Goal: Check status: Check status

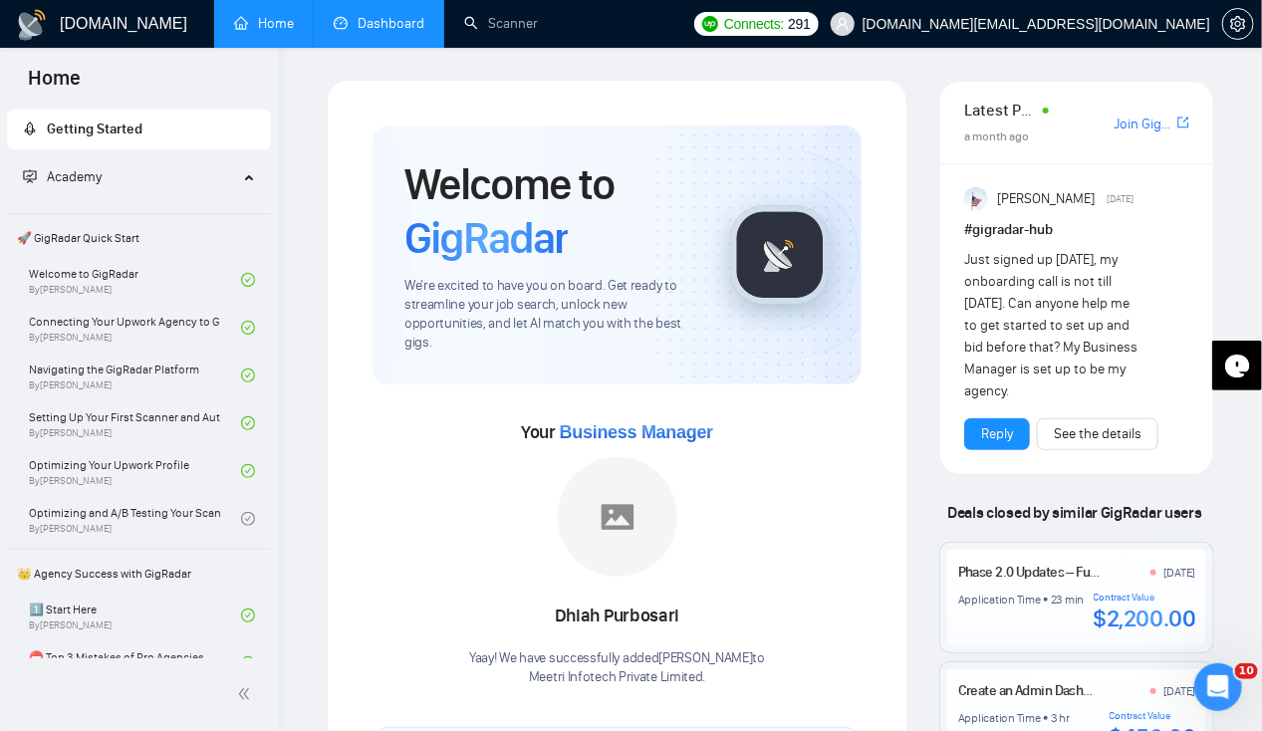
click at [383, 32] on link "Dashboard" at bounding box center [379, 23] width 91 height 17
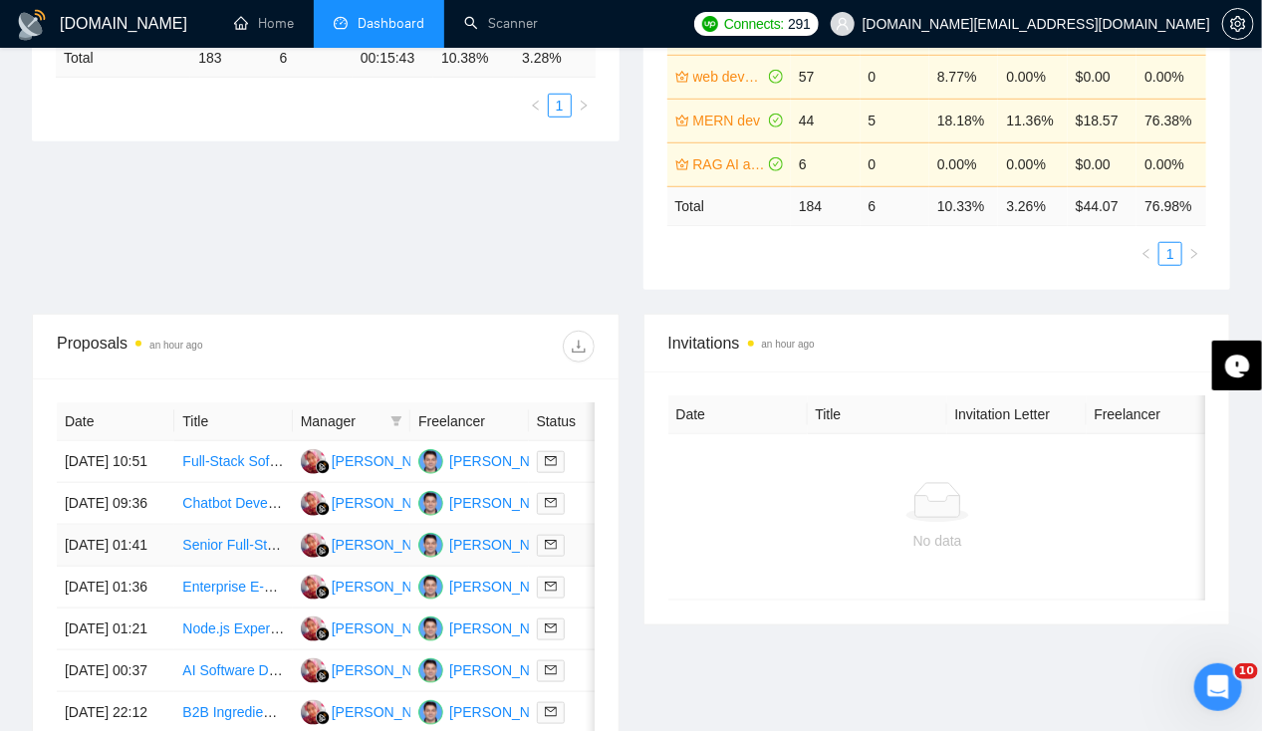
click at [93, 546] on td "19 Sep, 2025 01:41" at bounding box center [116, 546] width 118 height 42
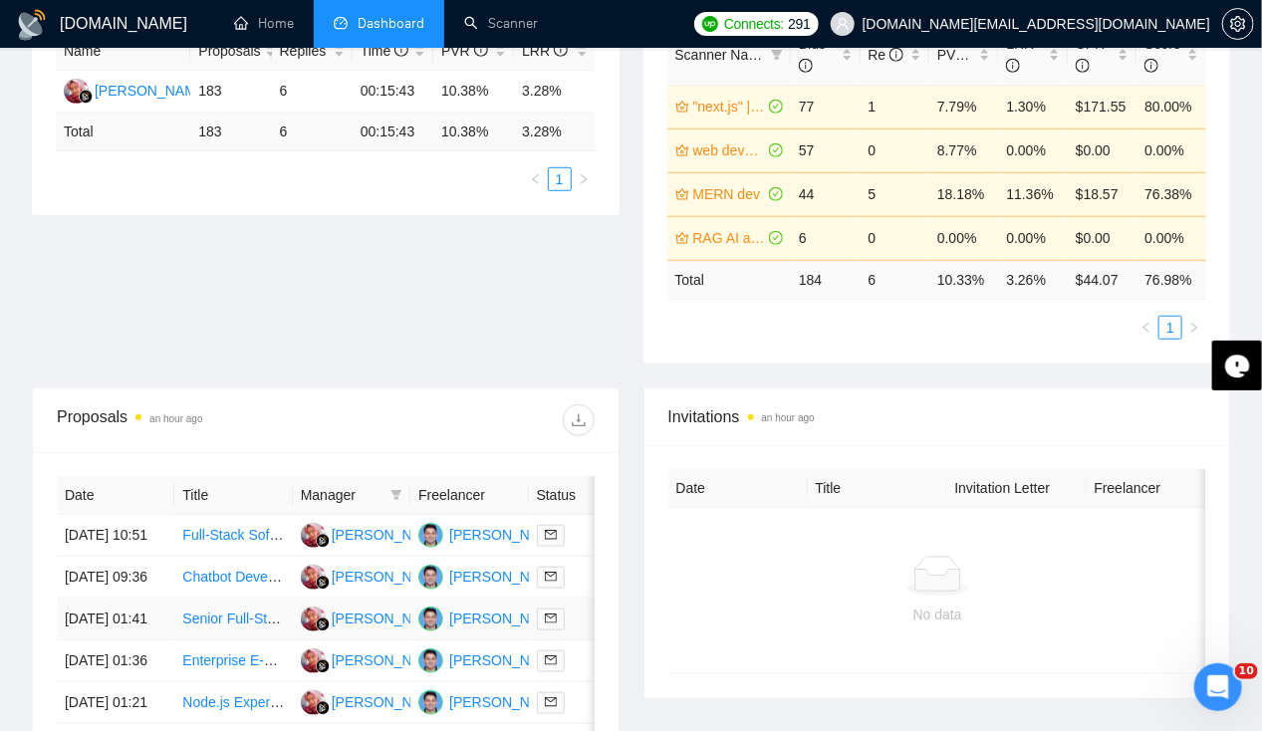
scroll to position [436, 0]
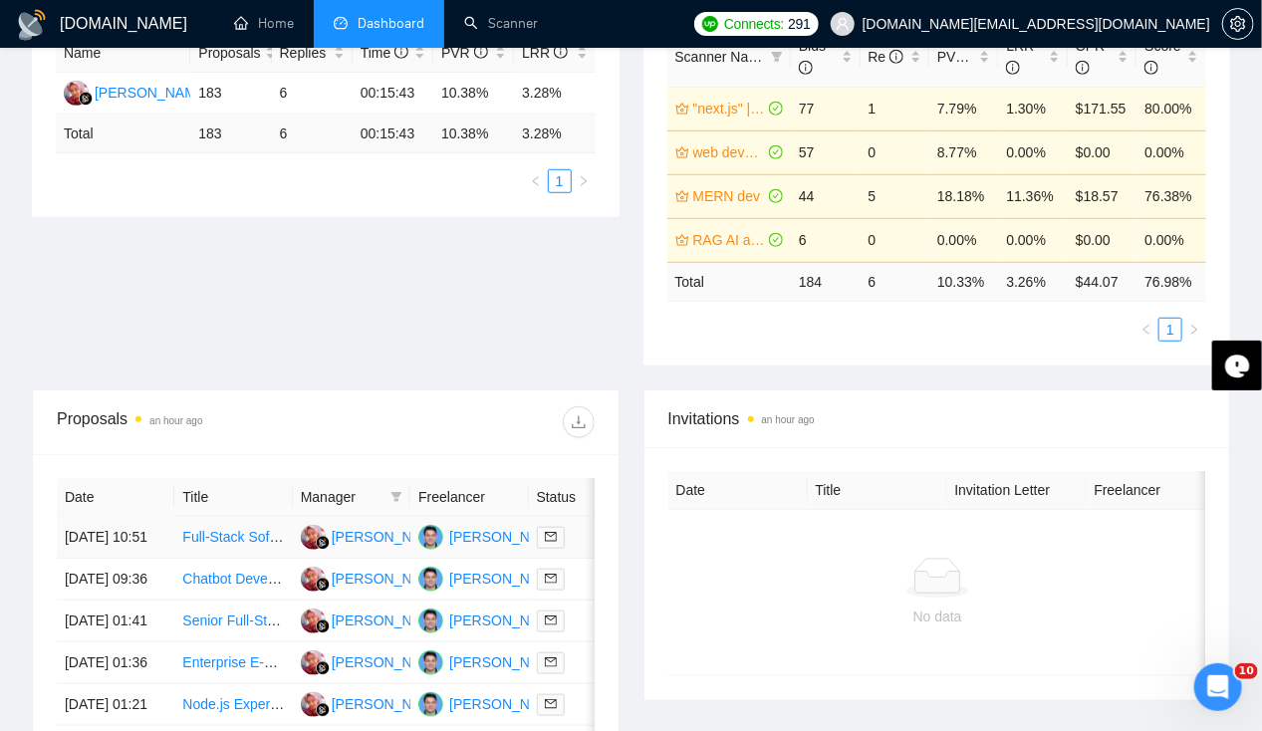
click at [111, 517] on td "19 Sep, 2025 10:51" at bounding box center [116, 538] width 118 height 42
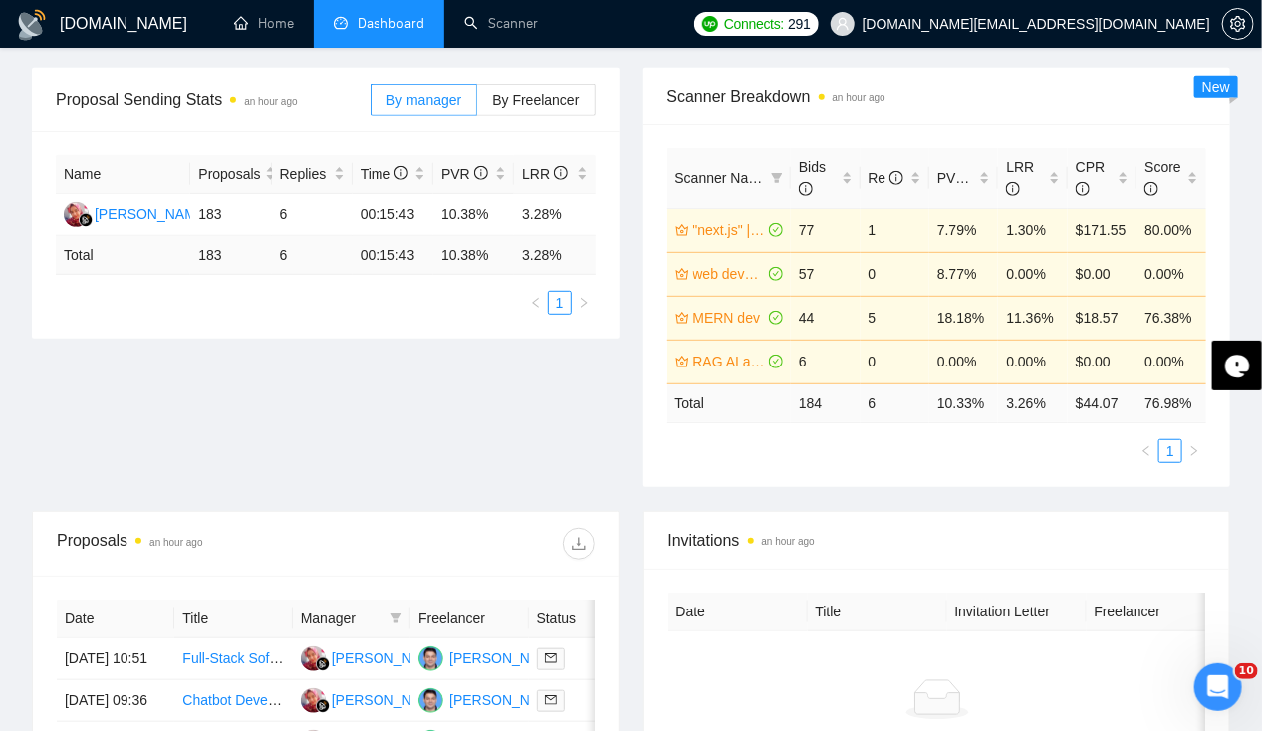
scroll to position [317, 0]
click at [94, 637] on td "19 Sep, 2025 10:51" at bounding box center [116, 658] width 118 height 42
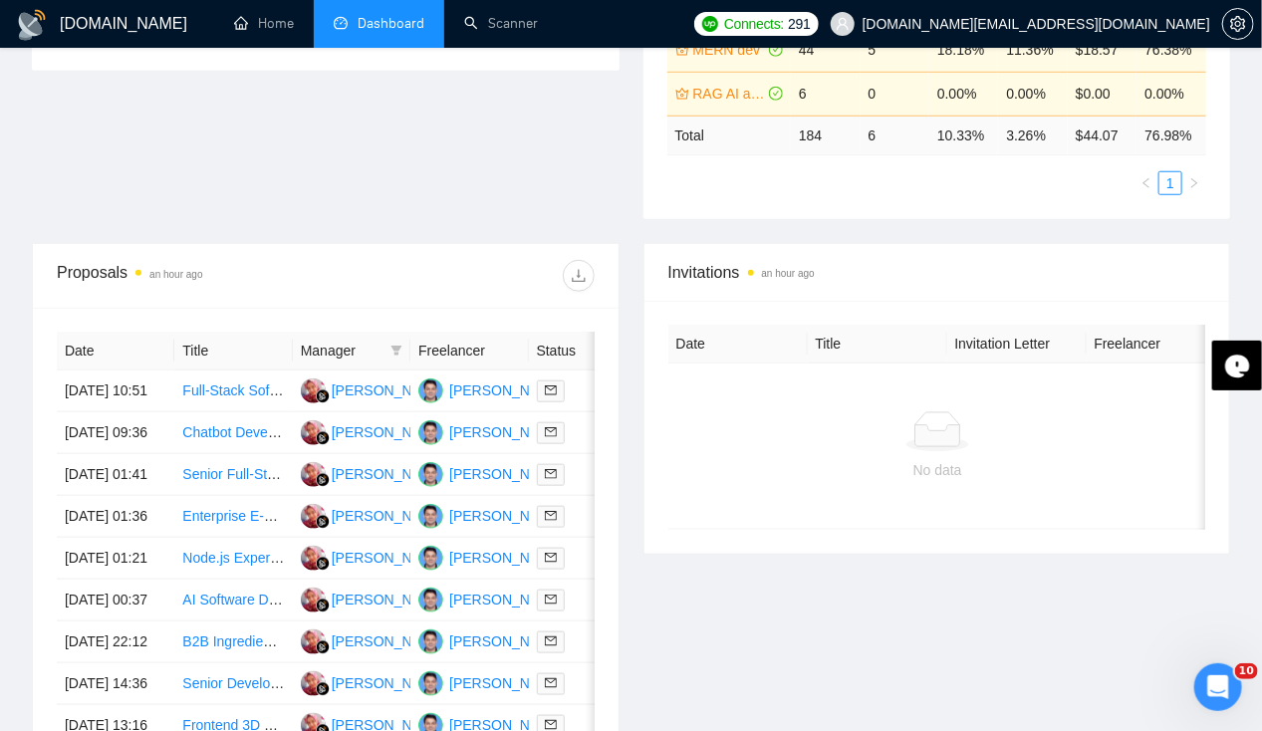
scroll to position [594, 0]
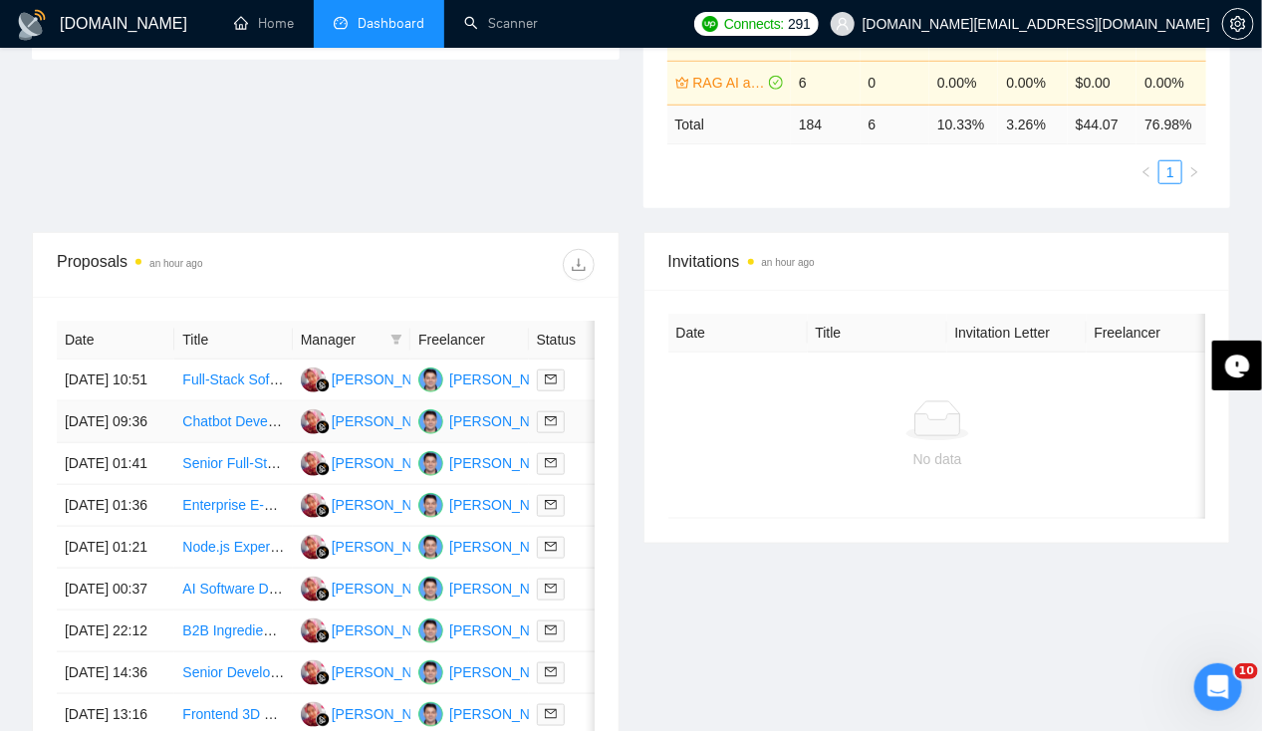
click at [106, 441] on td "19 Sep, 2025 09:36" at bounding box center [116, 422] width 118 height 42
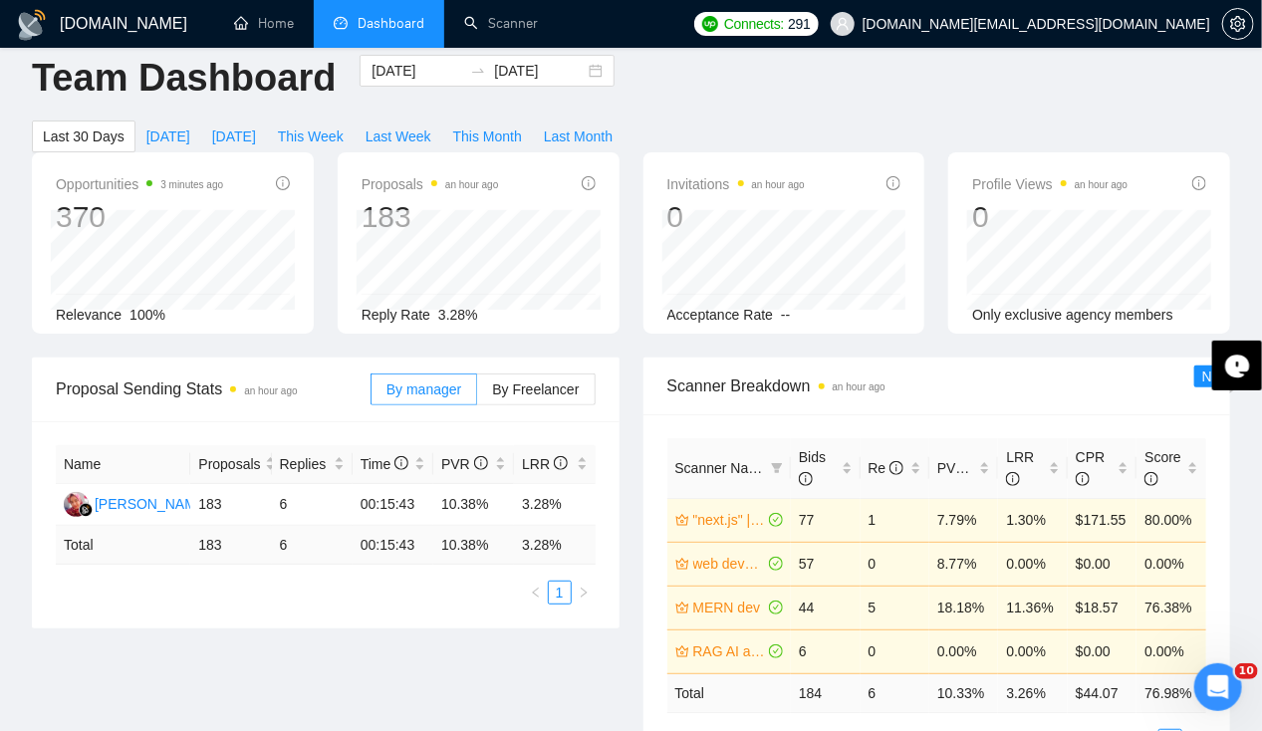
scroll to position [0, 0]
